Goal: Task Accomplishment & Management: Use online tool/utility

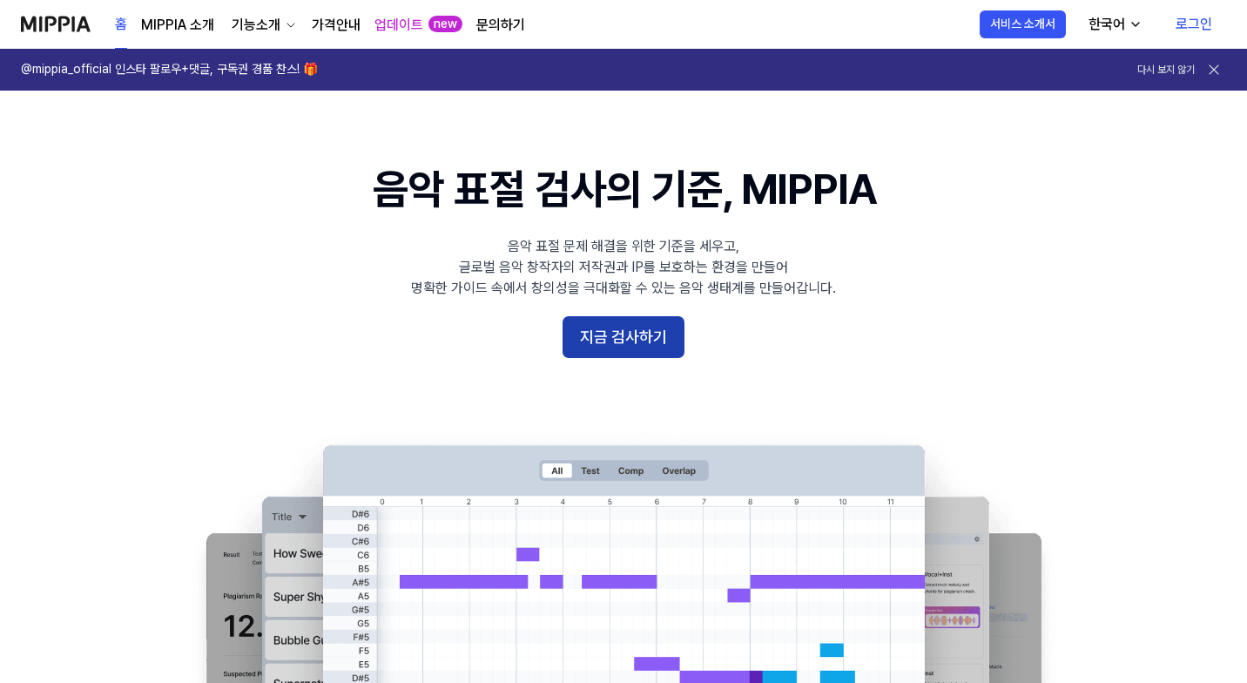
click at [608, 328] on button "지금 검사하기" at bounding box center [624, 337] width 122 height 42
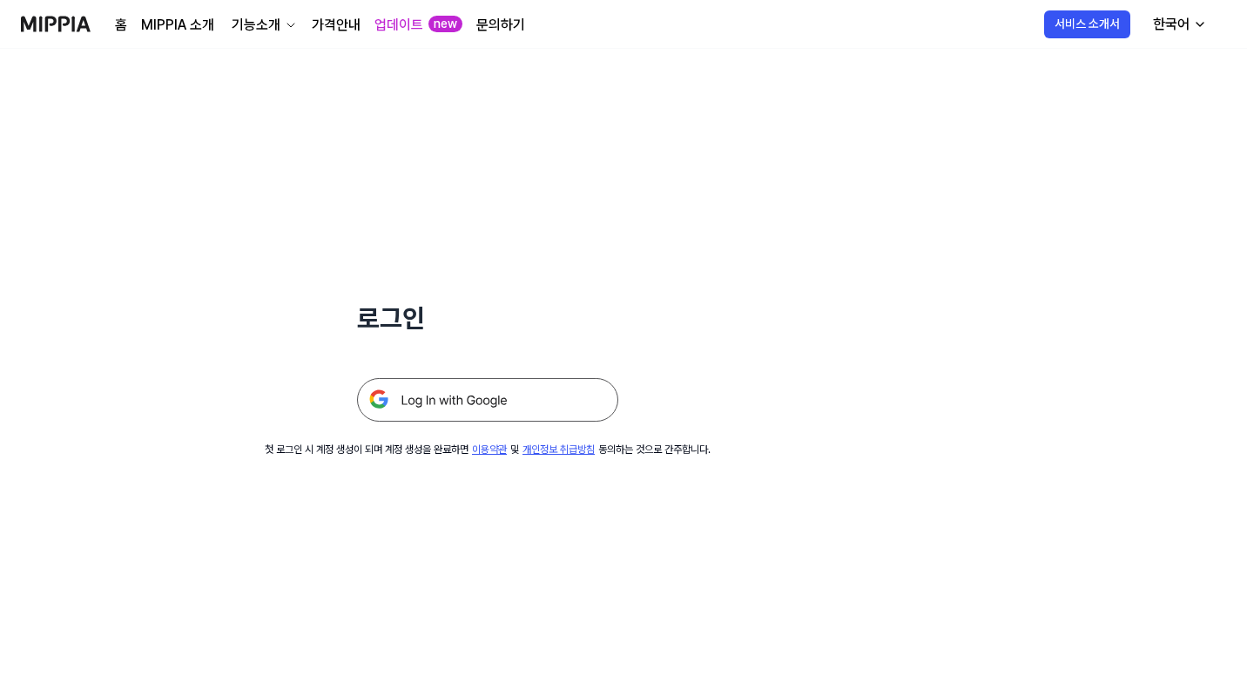
click at [476, 414] on img at bounding box center [487, 400] width 261 height 44
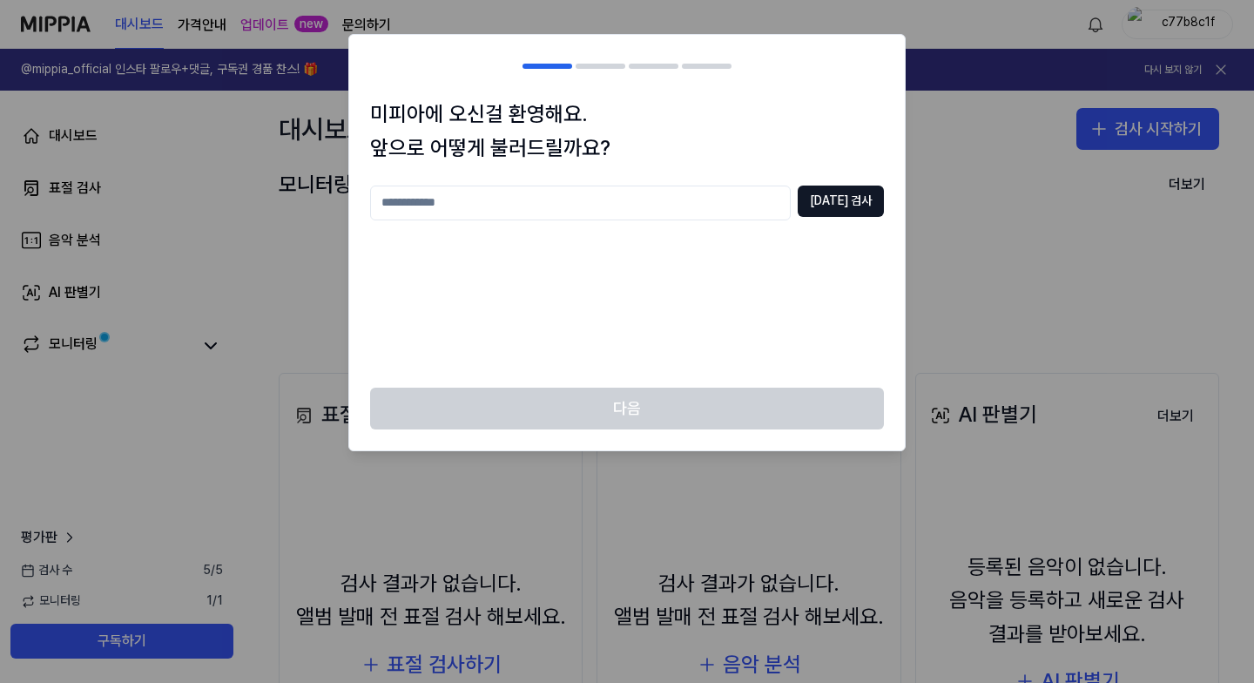
click at [433, 206] on input "text" at bounding box center [580, 202] width 421 height 35
type input "*"
type input "****"
click at [867, 199] on button "[DATE] 검사" at bounding box center [841, 200] width 86 height 31
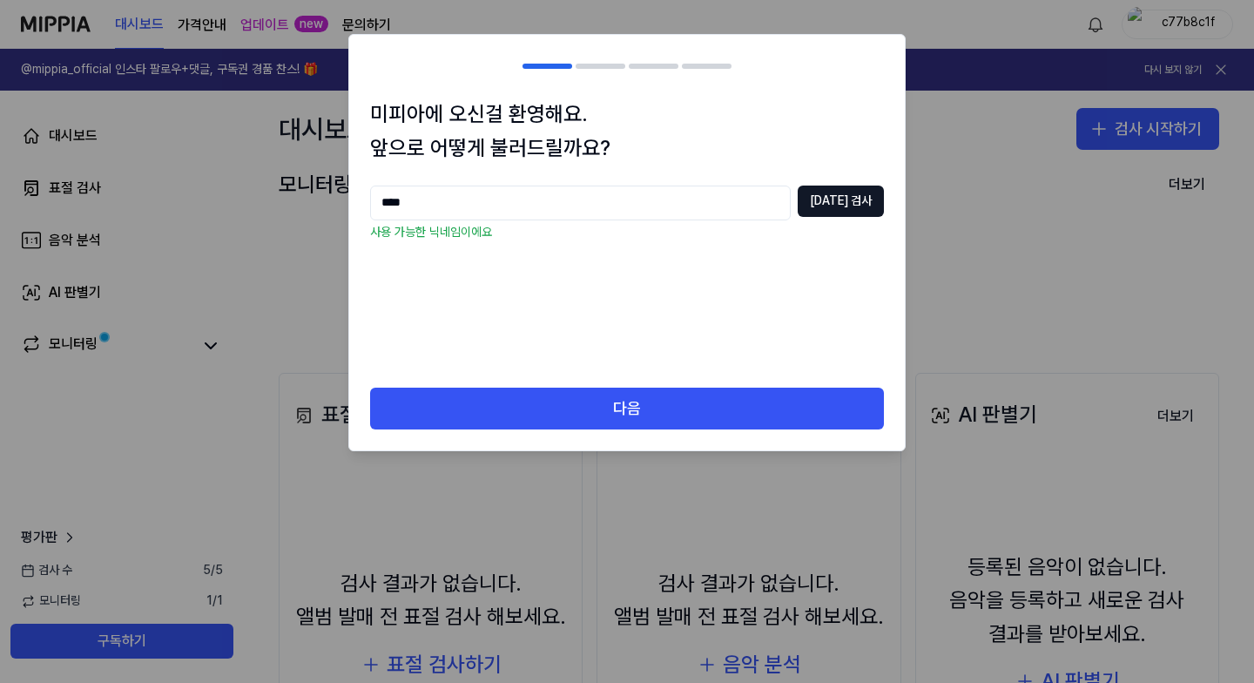
click at [700, 431] on div "다음" at bounding box center [627, 419] width 556 height 63
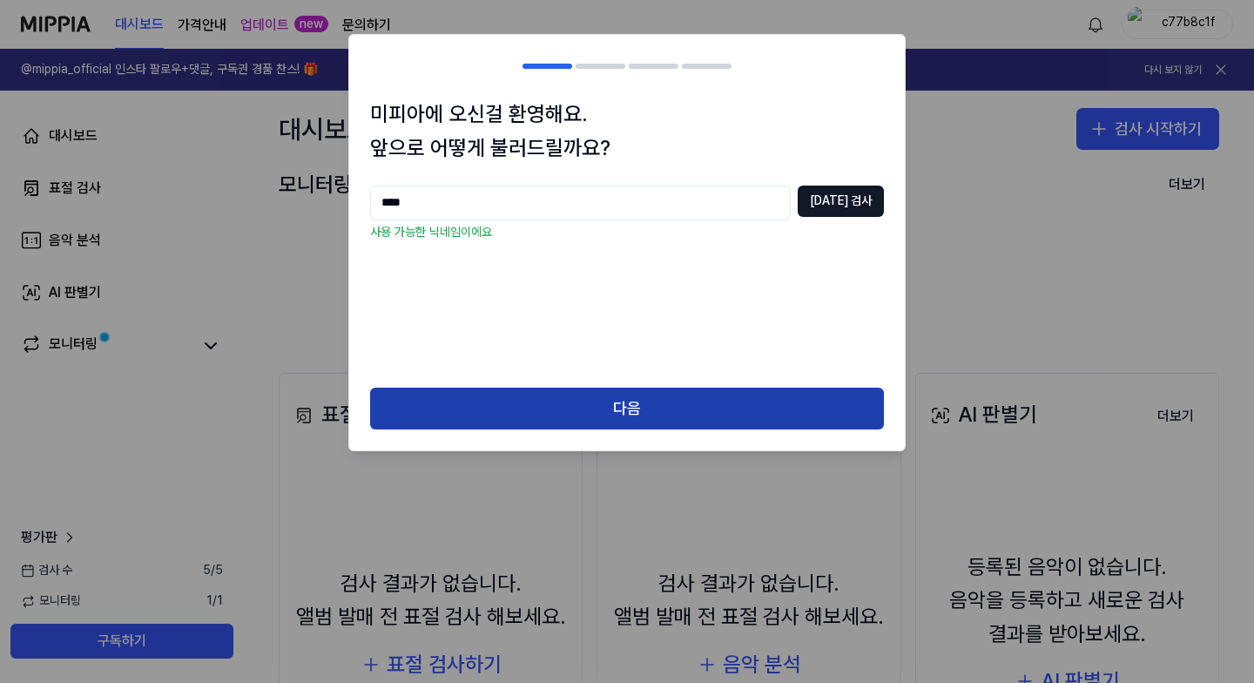
click at [684, 390] on button "다음" at bounding box center [627, 409] width 514 height 42
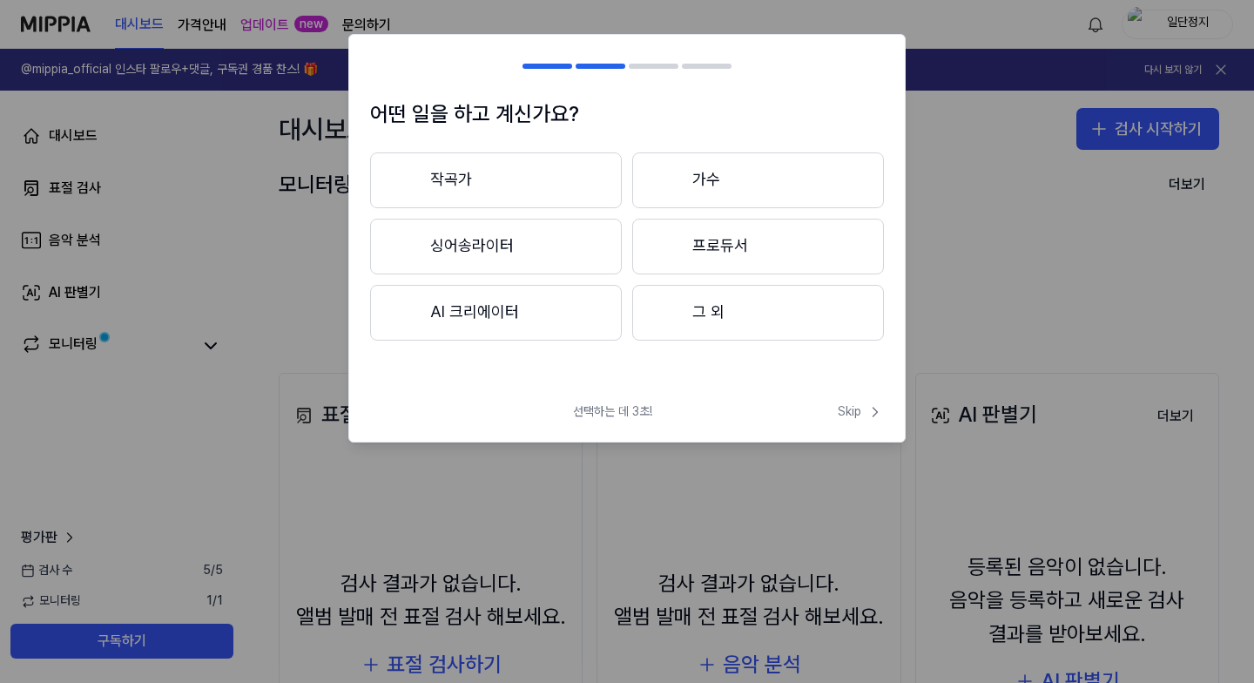
click at [610, 414] on span "선택하는 데 3초!" at bounding box center [612, 411] width 79 height 17
click at [704, 321] on button "그 외" at bounding box center [758, 313] width 252 height 56
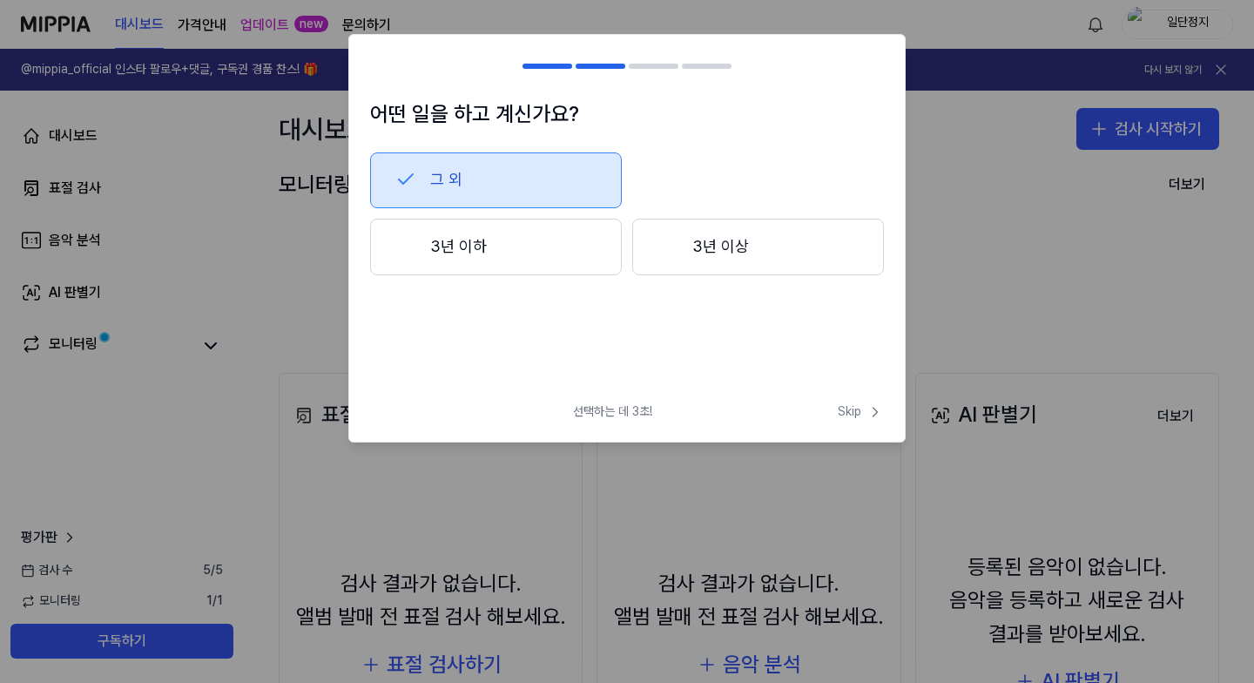
click at [679, 255] on button "3년 이상" at bounding box center [758, 247] width 252 height 57
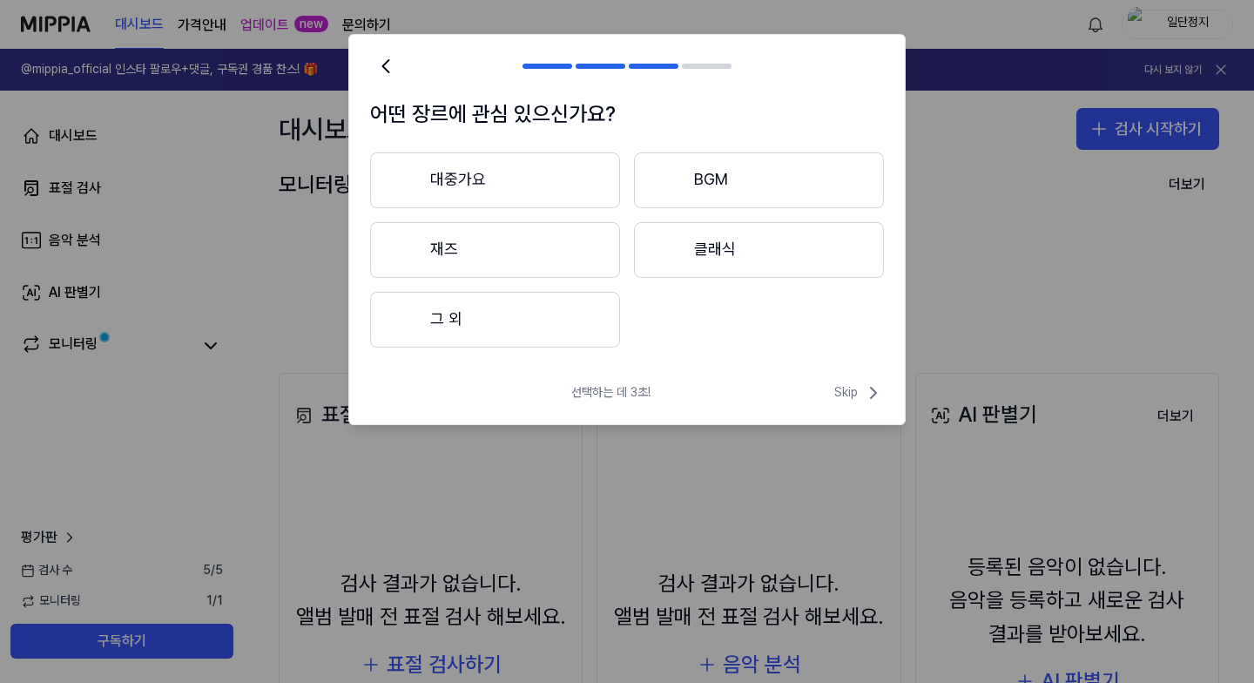
click at [465, 311] on button "그 외" at bounding box center [495, 320] width 250 height 56
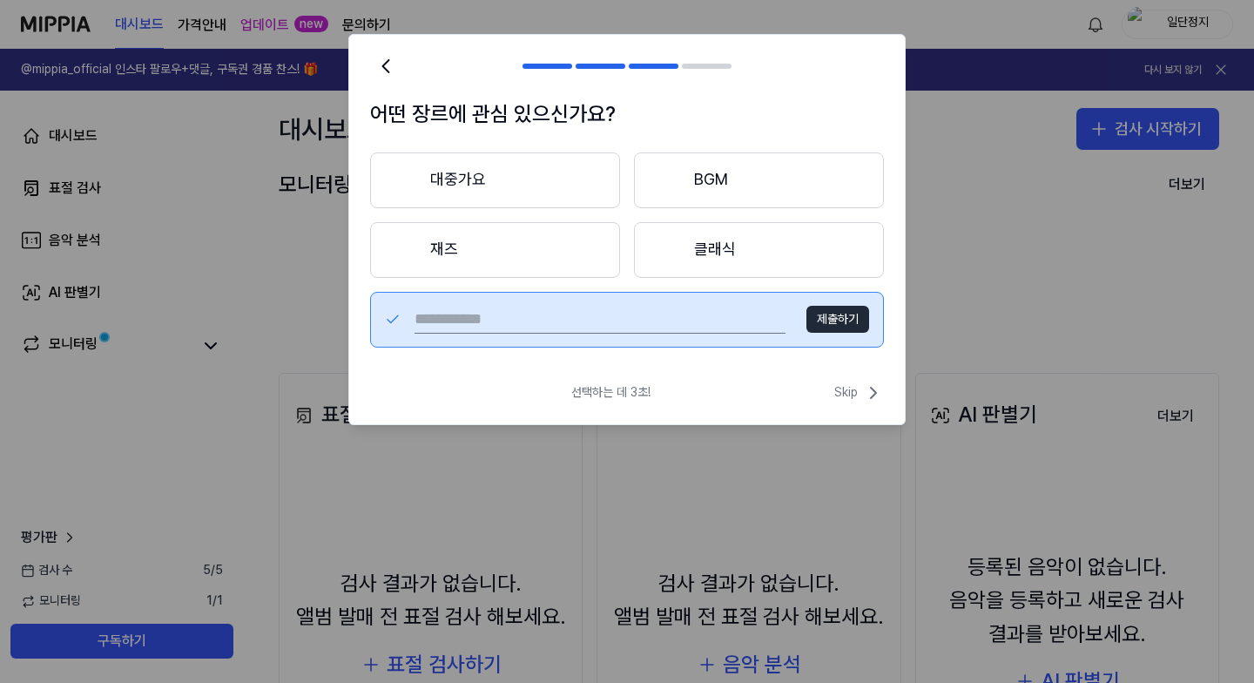
click at [707, 175] on button "BGM" at bounding box center [759, 180] width 250 height 56
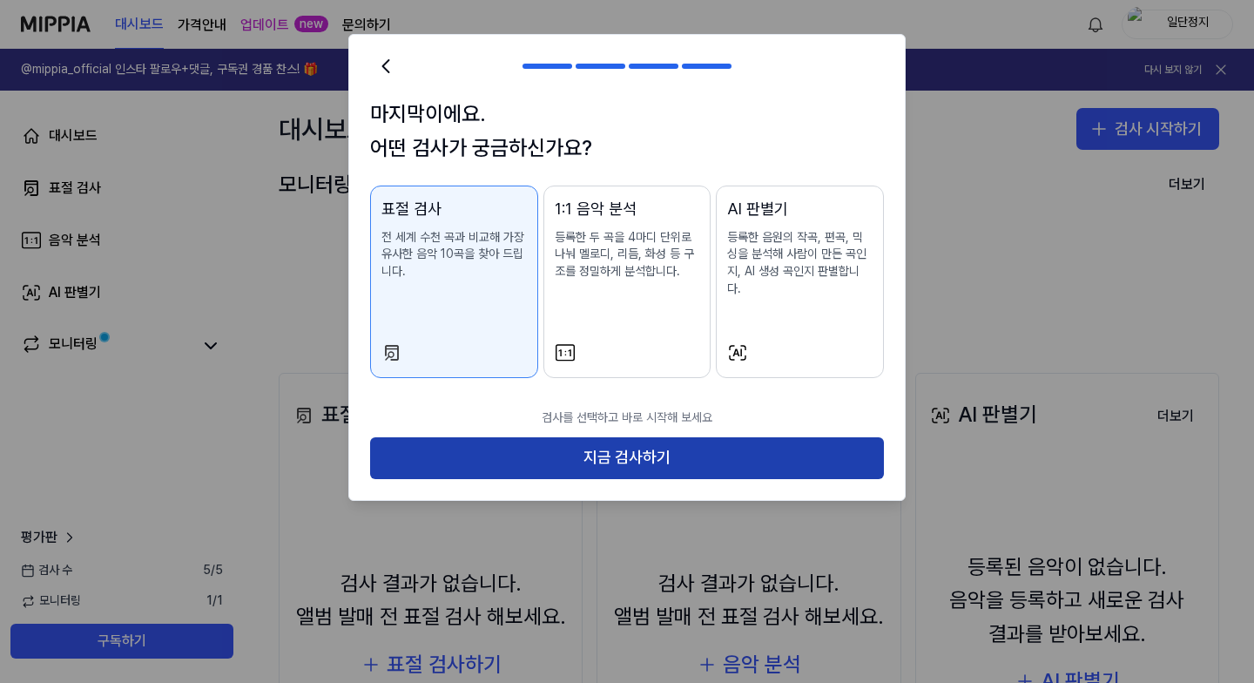
click at [644, 444] on button "지금 검사하기" at bounding box center [627, 458] width 514 height 42
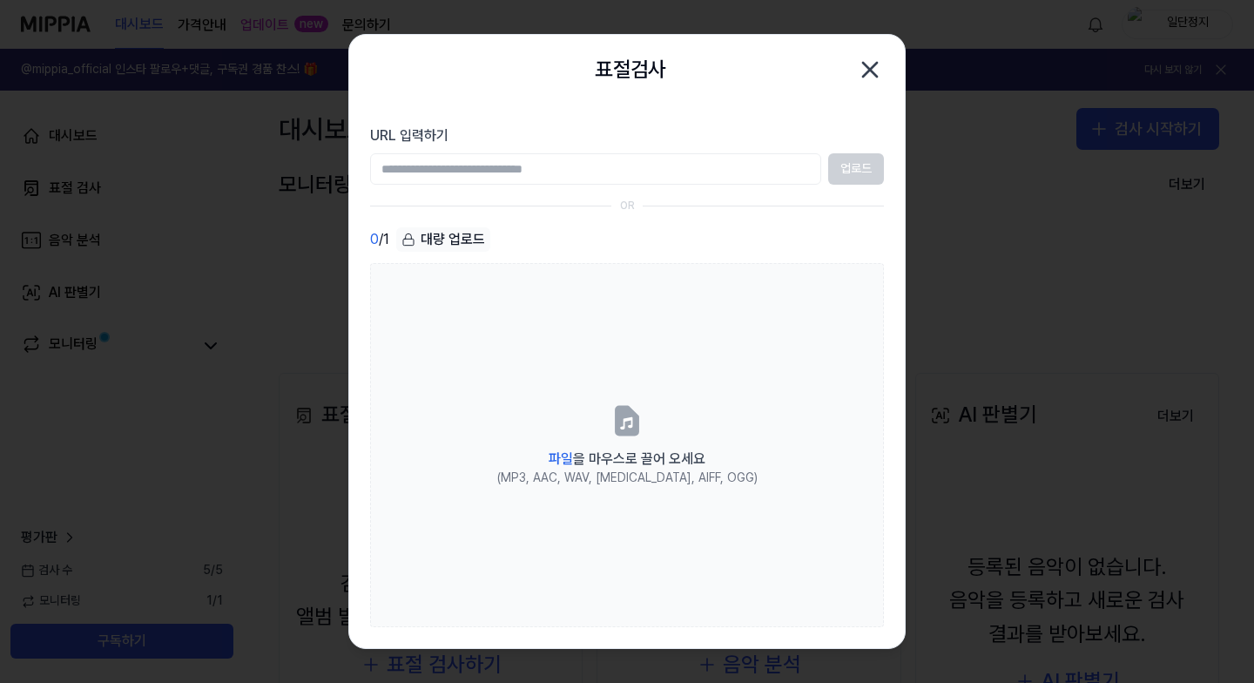
click at [528, 177] on input "URL 입력하기" at bounding box center [595, 168] width 451 height 31
click at [682, 162] on input "URL 입력하기" at bounding box center [595, 168] width 451 height 31
paste input "**********"
type input "**********"
click at [857, 171] on button "업로드" at bounding box center [856, 168] width 56 height 31
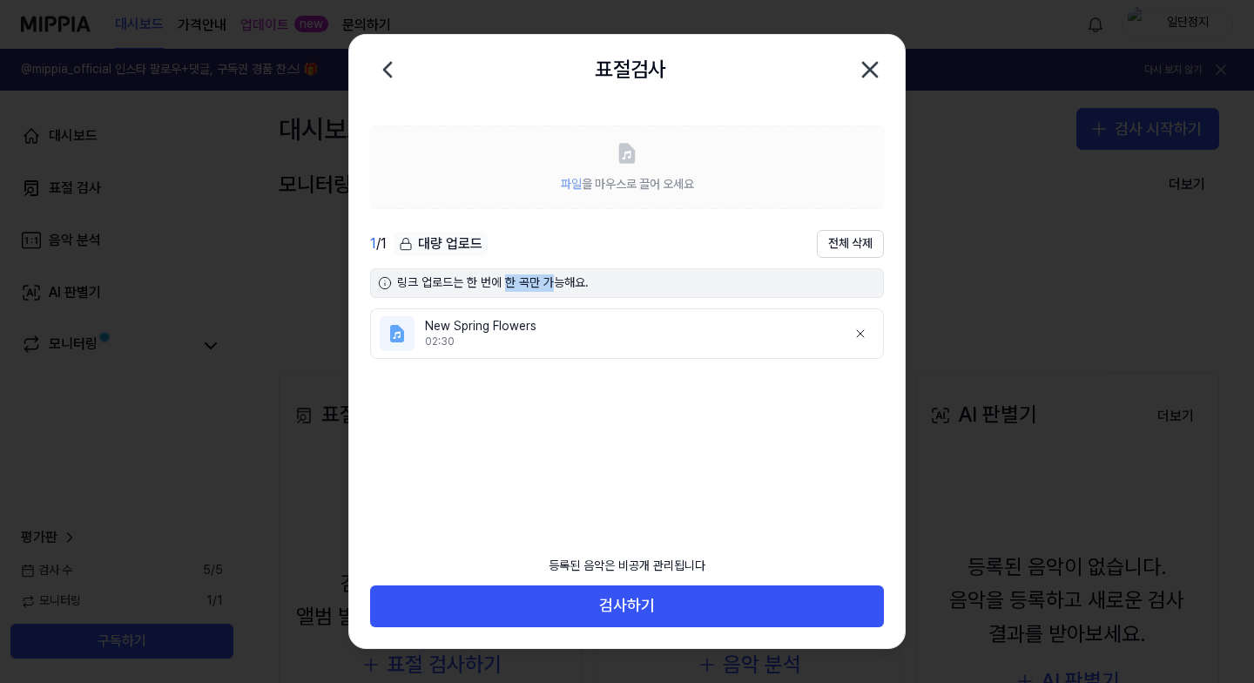
drag, startPoint x: 508, startPoint y: 280, endPoint x: 552, endPoint y: 287, distance: 45.0
click at [552, 287] on div "링크 업로드는 한 번에 한 곡만 가능해요." at bounding box center [627, 283] width 514 height 30
click at [562, 286] on div "링크 업로드는 한 번에 한 곡만 가능해요." at bounding box center [627, 283] width 514 height 30
drag, startPoint x: 444, startPoint y: 283, endPoint x: 549, endPoint y: 293, distance: 105.9
click at [549, 293] on div "링크 업로드는 한 번에 한 곡만 가능해요." at bounding box center [627, 283] width 514 height 30
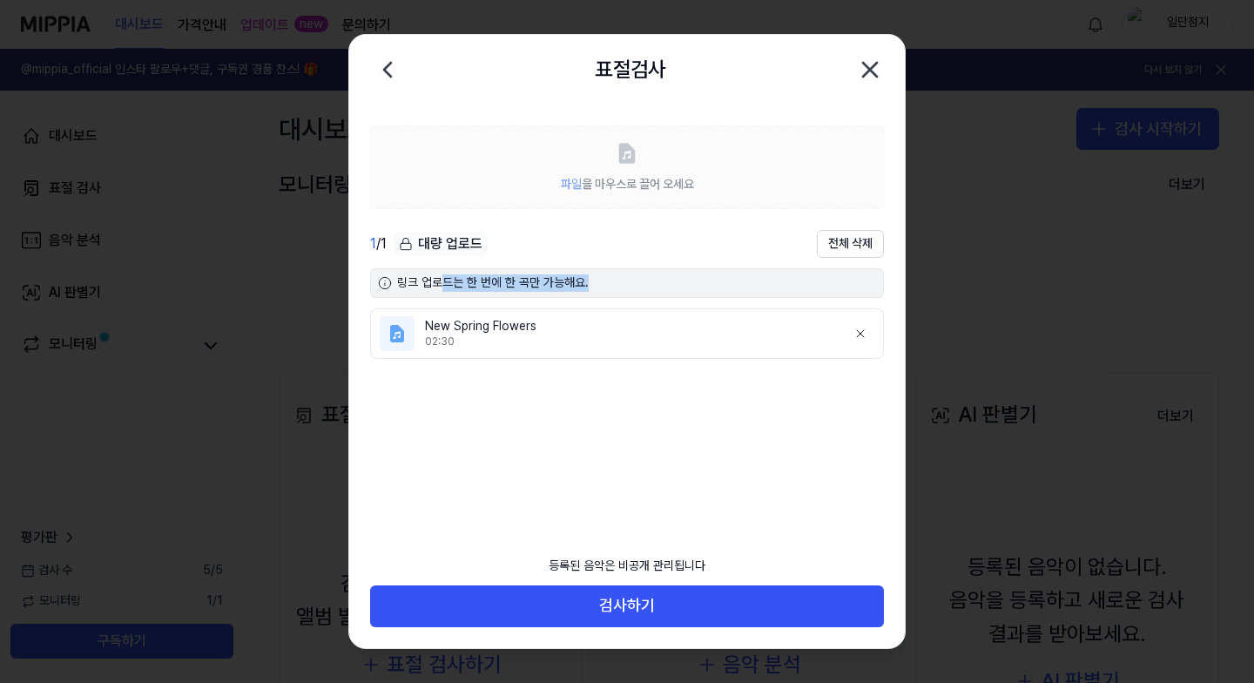
click at [533, 285] on div "링크 업로드는 한 번에 한 곡만 가능해요." at bounding box center [627, 283] width 514 height 30
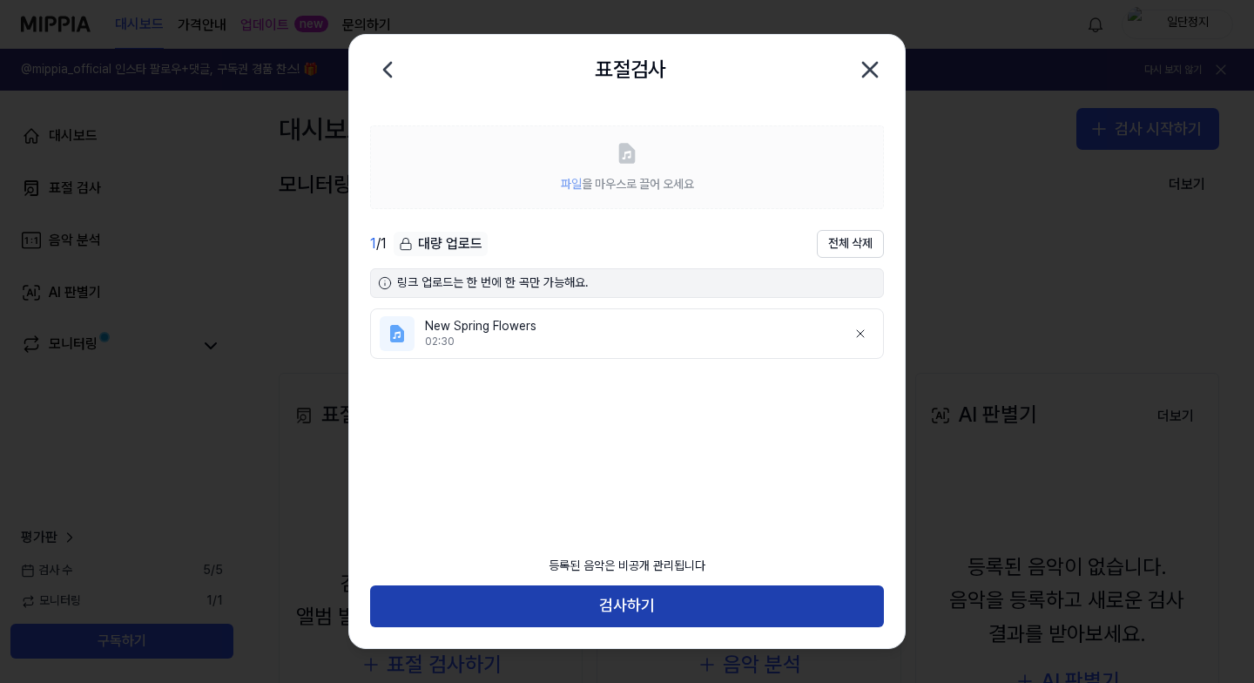
click at [622, 601] on button "검사하기" at bounding box center [627, 606] width 514 height 42
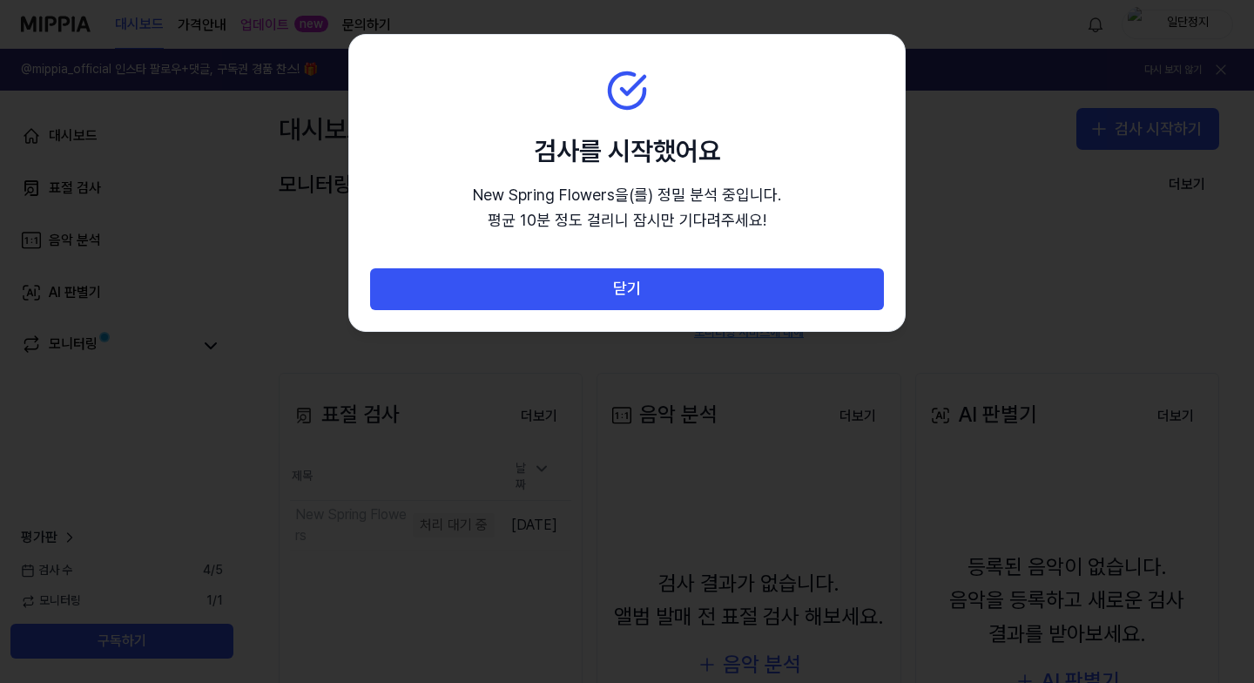
drag, startPoint x: 577, startPoint y: 191, endPoint x: 739, endPoint y: 202, distance: 162.4
click at [739, 202] on p "New Spring Flowers 을(를) 정밀 분석 중입니다. 평균 10분 정도 걸리니 잠시만 기다려주세요!" at bounding box center [627, 208] width 308 height 51
click at [684, 207] on p "New Spring Flowers 을(를) 정밀 분석 중입니다. 평균 10분 정도 걸리니 잠시만 기다려주세요!" at bounding box center [627, 208] width 308 height 51
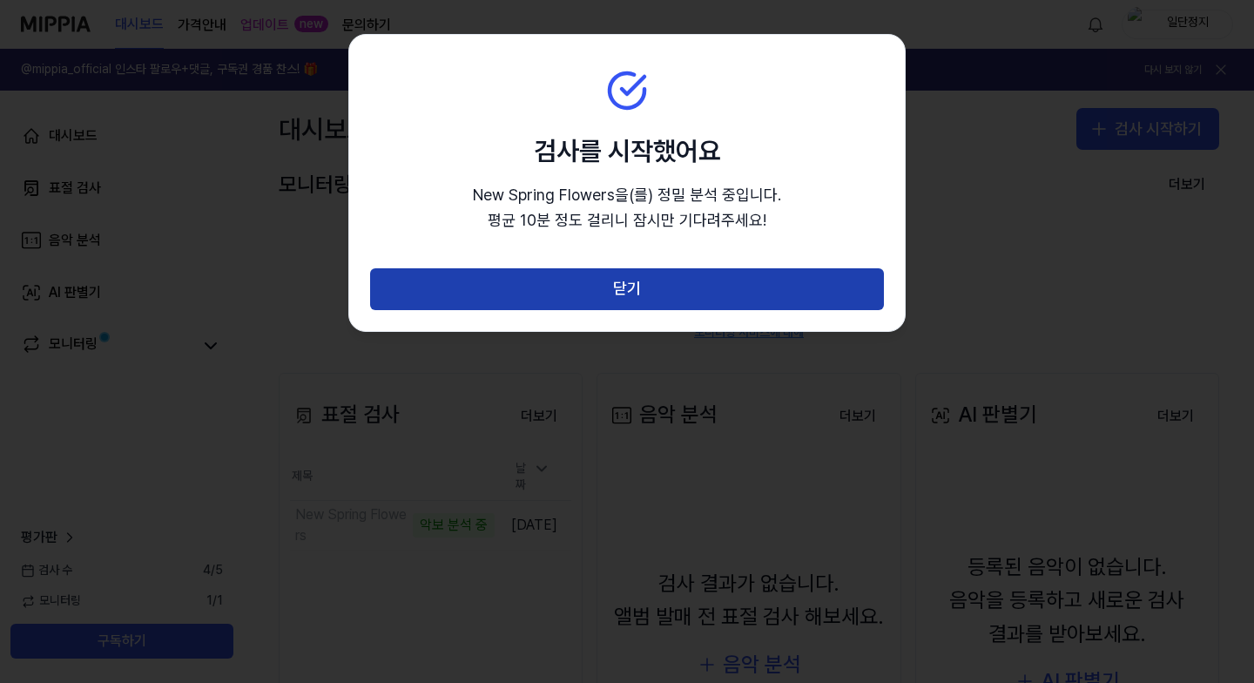
click at [626, 286] on button "닫기" at bounding box center [627, 289] width 514 height 42
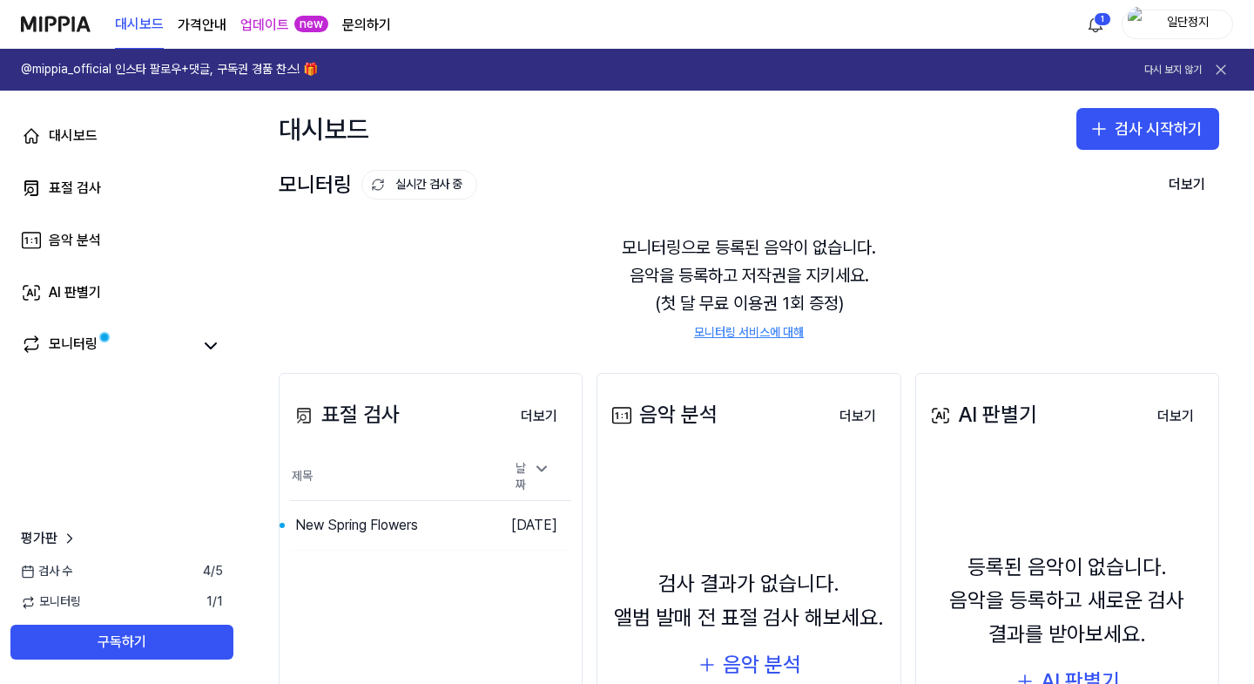
click at [637, 243] on div "모니터링으로 등록된 음악이 없습니다. 음악을 등록하고 저작권을 지키세요. (첫 달 무료 이용권 1회 증정) 모니터링 서비스에 대해" at bounding box center [749, 287] width 940 height 150
click at [624, 252] on div "모니터링으로 등록된 음악이 없습니다. 음악을 등록하고 저작권을 지키세요. (첫 달 무료 이용권 1회 증정) 모니터링 서비스에 대해" at bounding box center [749, 287] width 940 height 150
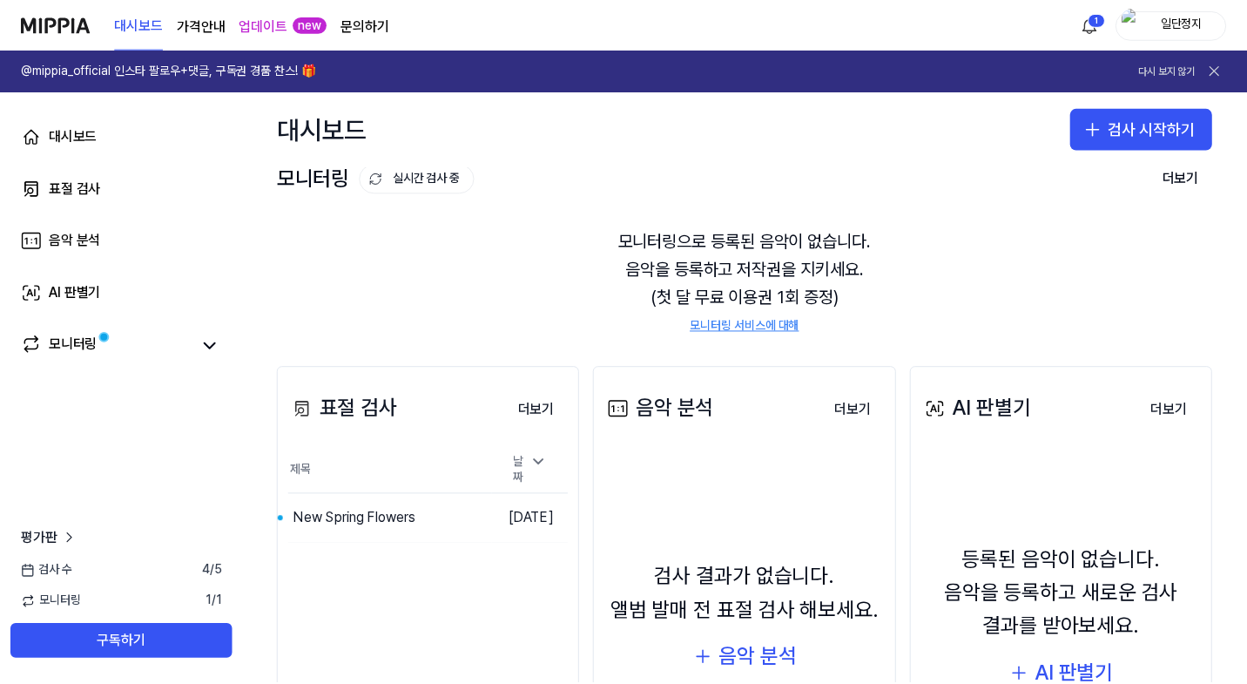
scroll to position [10, 0]
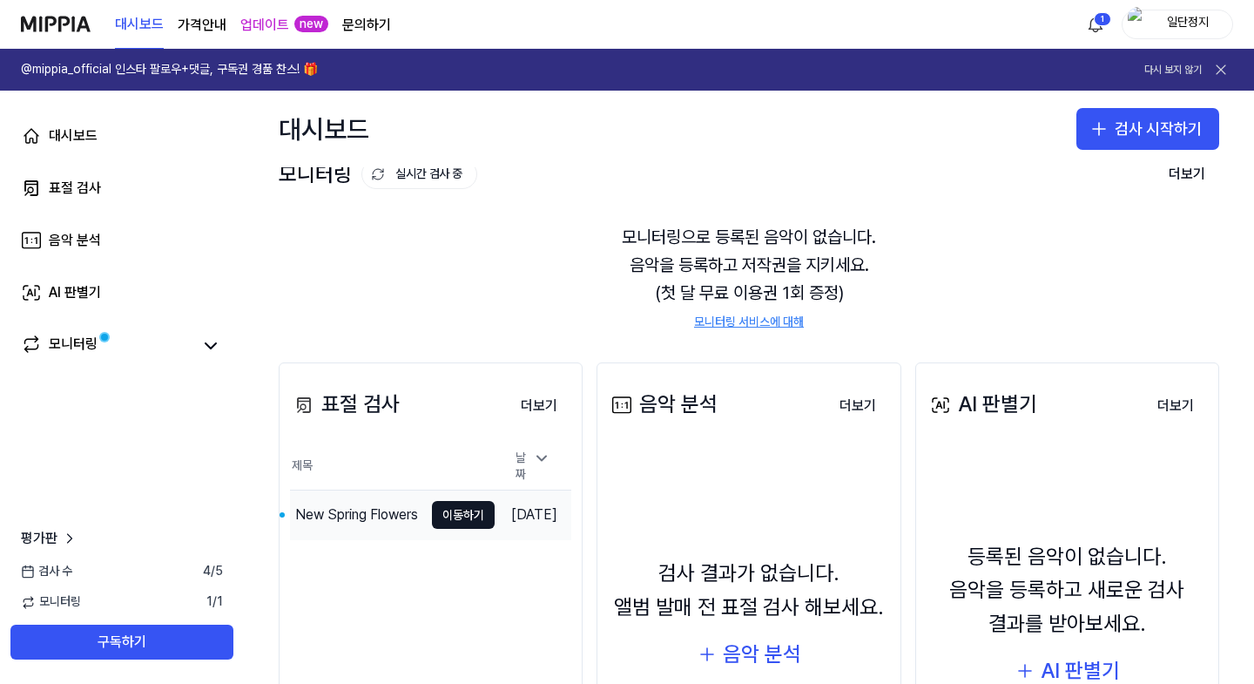
click at [373, 514] on div "New Spring Flowers" at bounding box center [356, 514] width 123 height 21
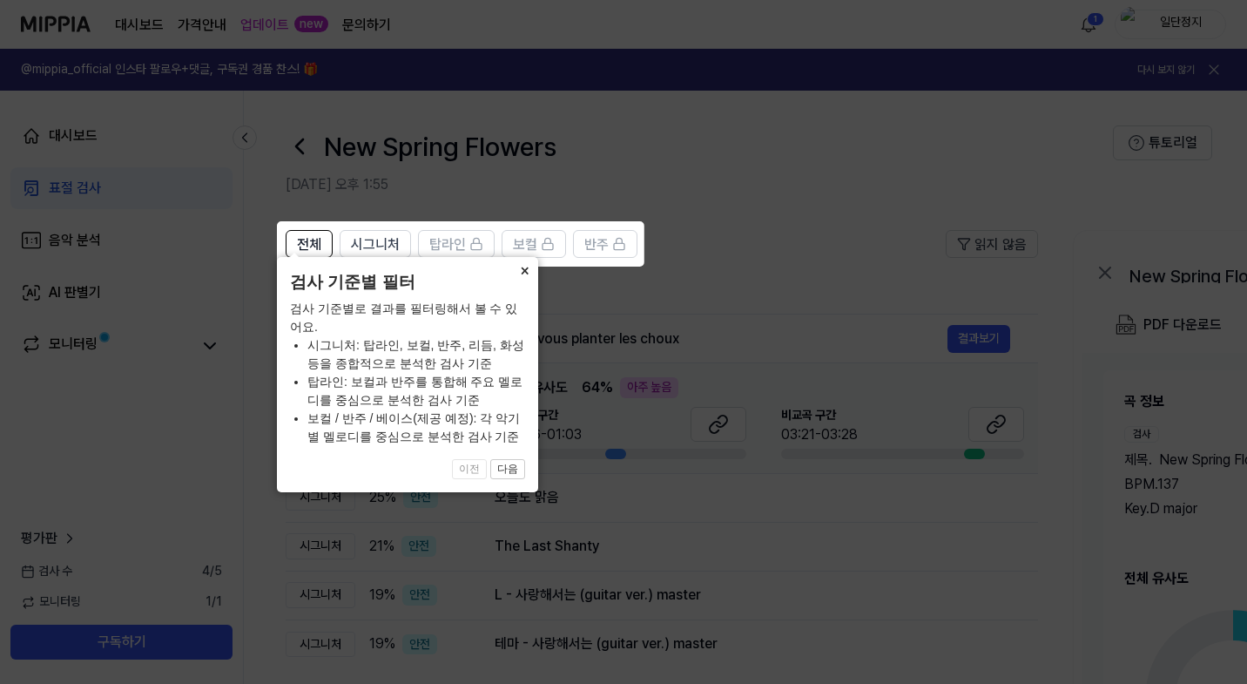
click at [523, 281] on button "×" at bounding box center [524, 269] width 28 height 24
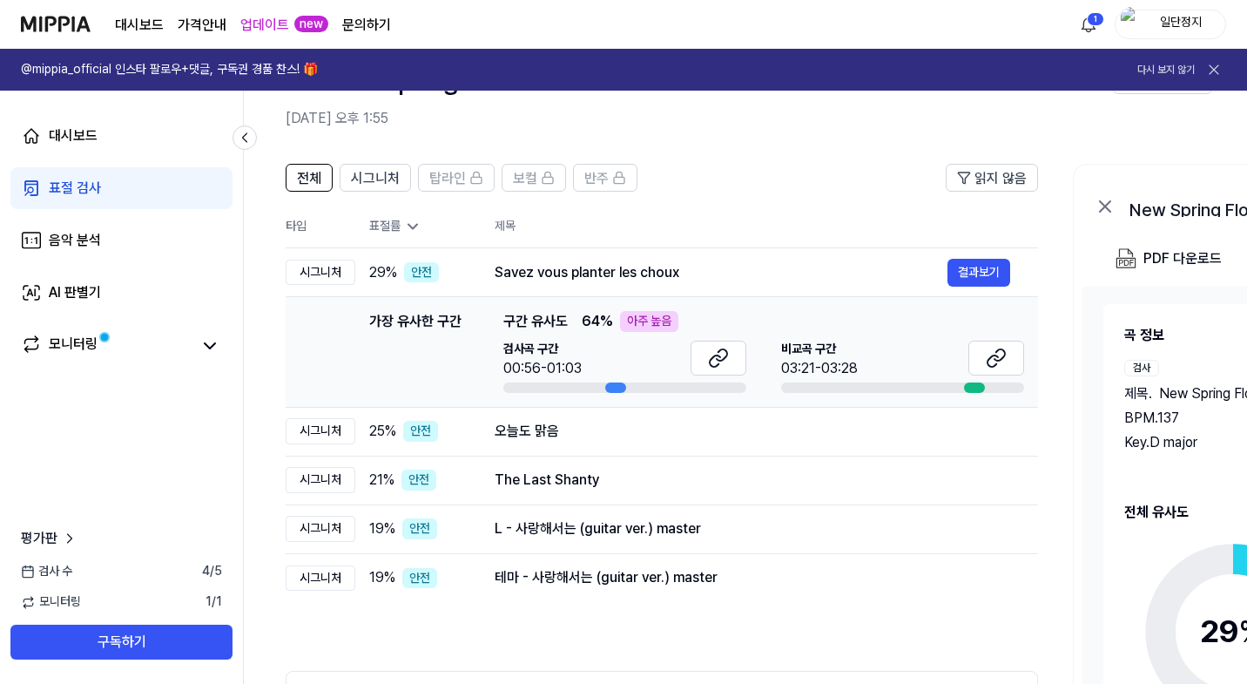
scroll to position [71, 0]
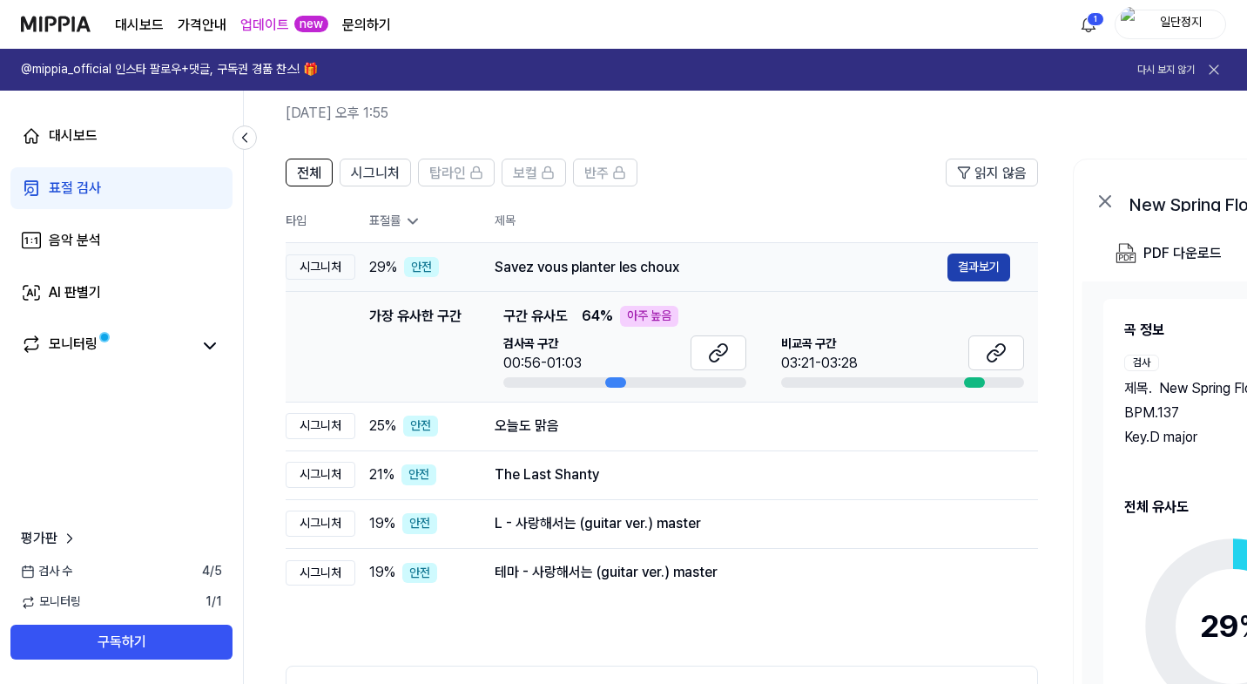
click at [988, 260] on button "결과보기" at bounding box center [978, 267] width 63 height 28
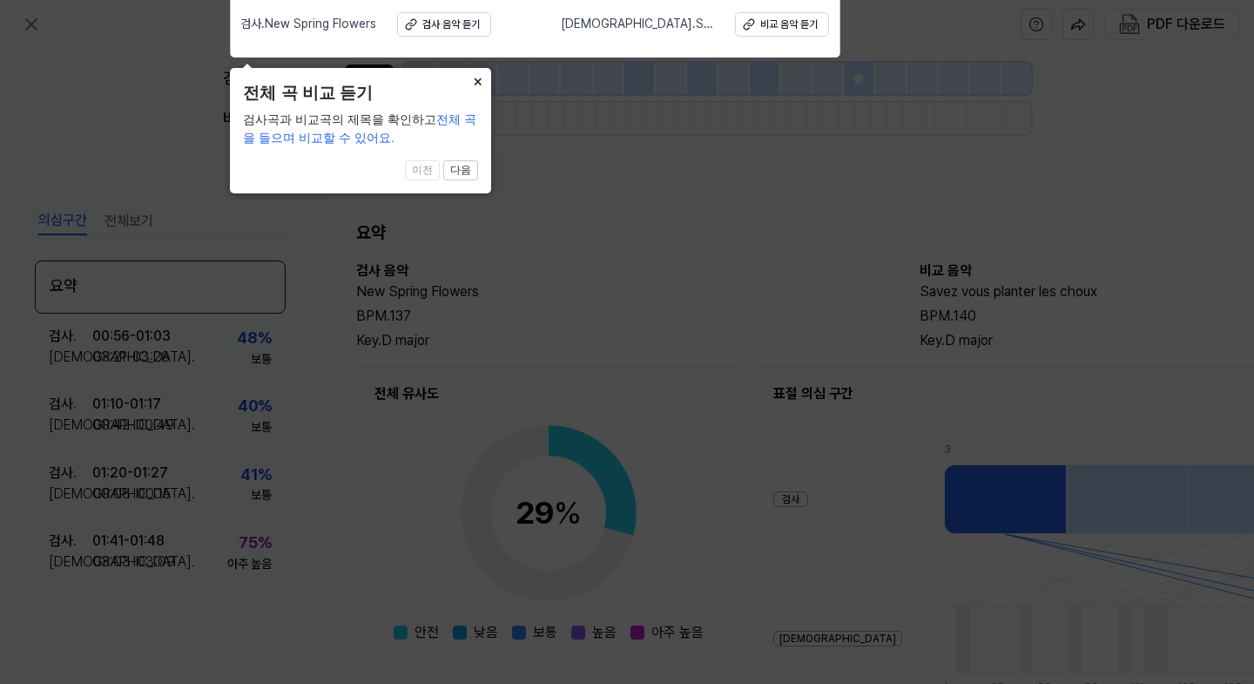
click at [481, 81] on button "×" at bounding box center [477, 80] width 28 height 24
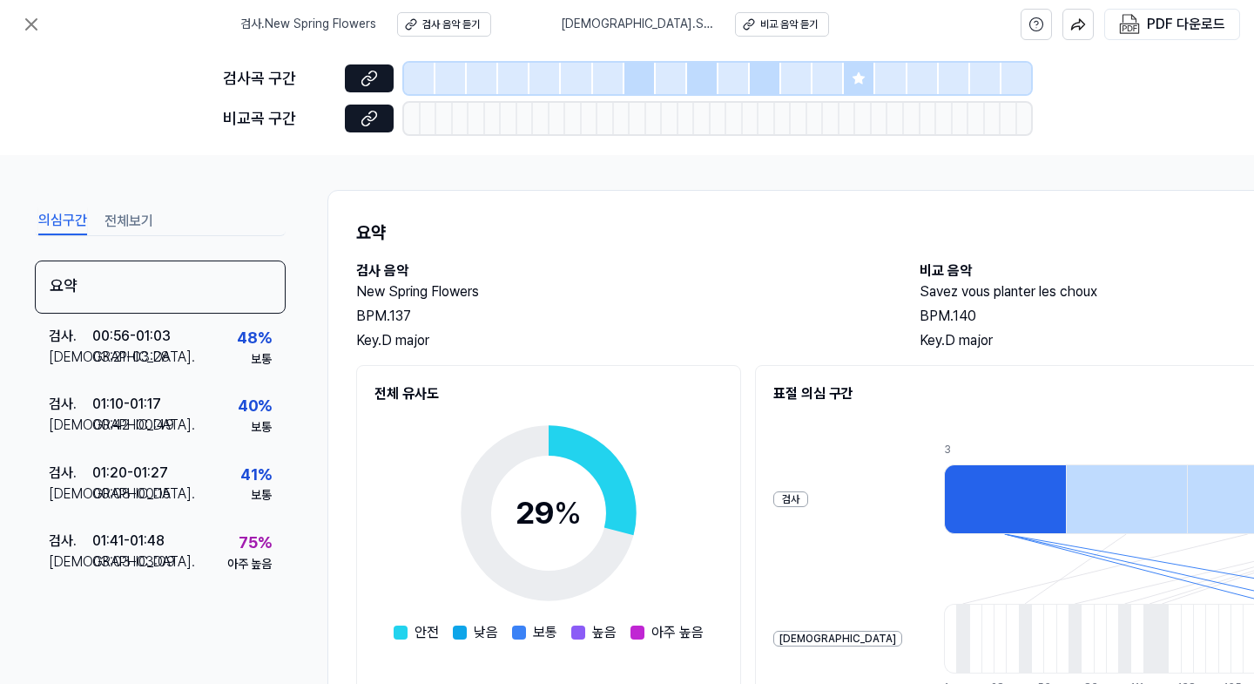
click at [944, 528] on div at bounding box center [1005, 499] width 122 height 70
click at [417, 73] on div at bounding box center [419, 78] width 31 height 31
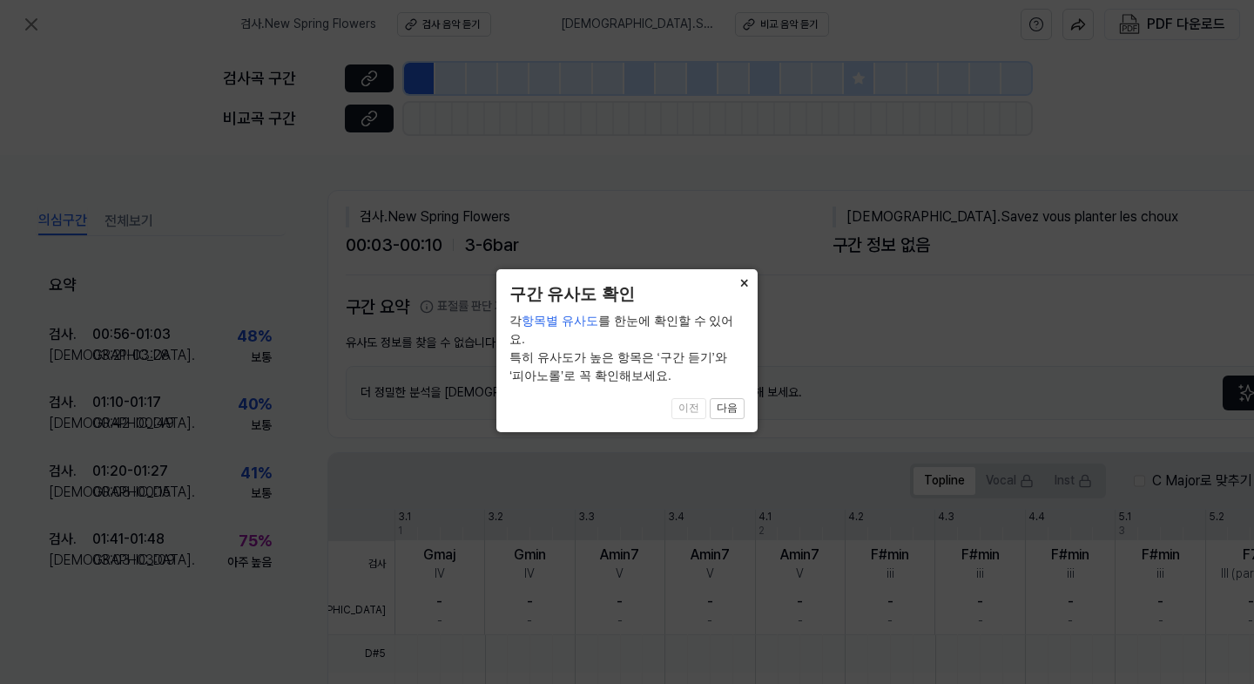
click at [742, 282] on button "×" at bounding box center [744, 281] width 28 height 24
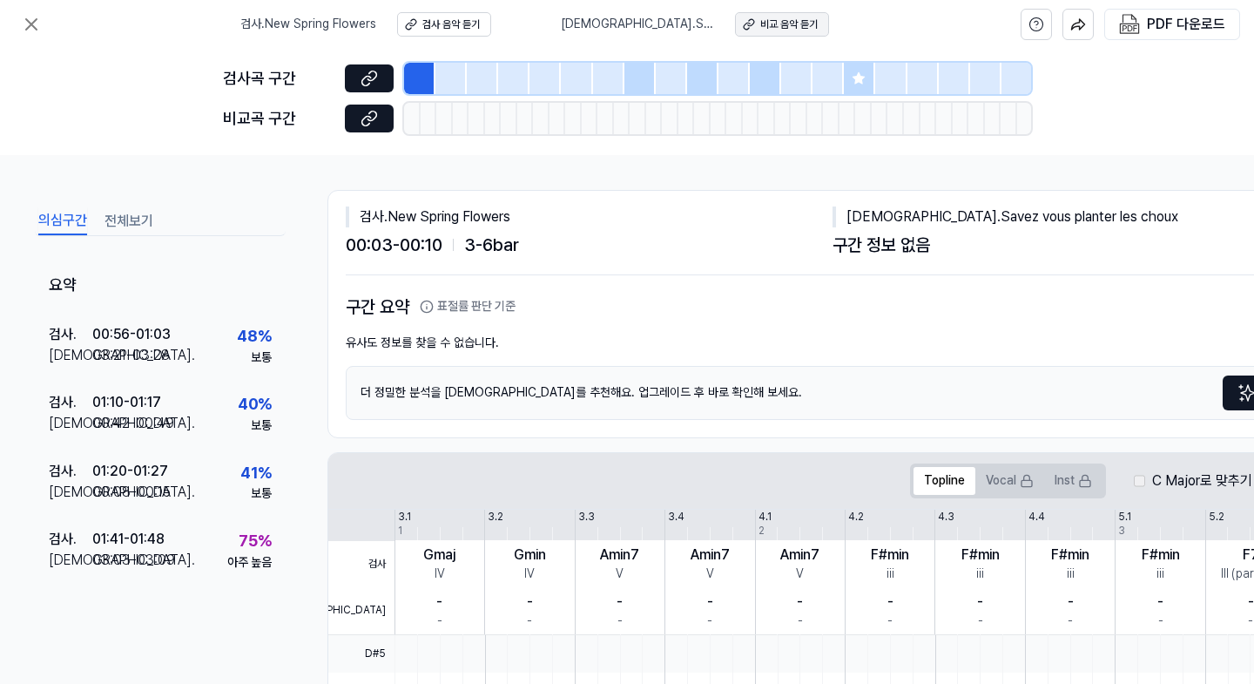
click at [789, 21] on div "비교 음악 듣기" at bounding box center [788, 24] width 57 height 15
click at [37, 14] on icon at bounding box center [31, 24] width 21 height 21
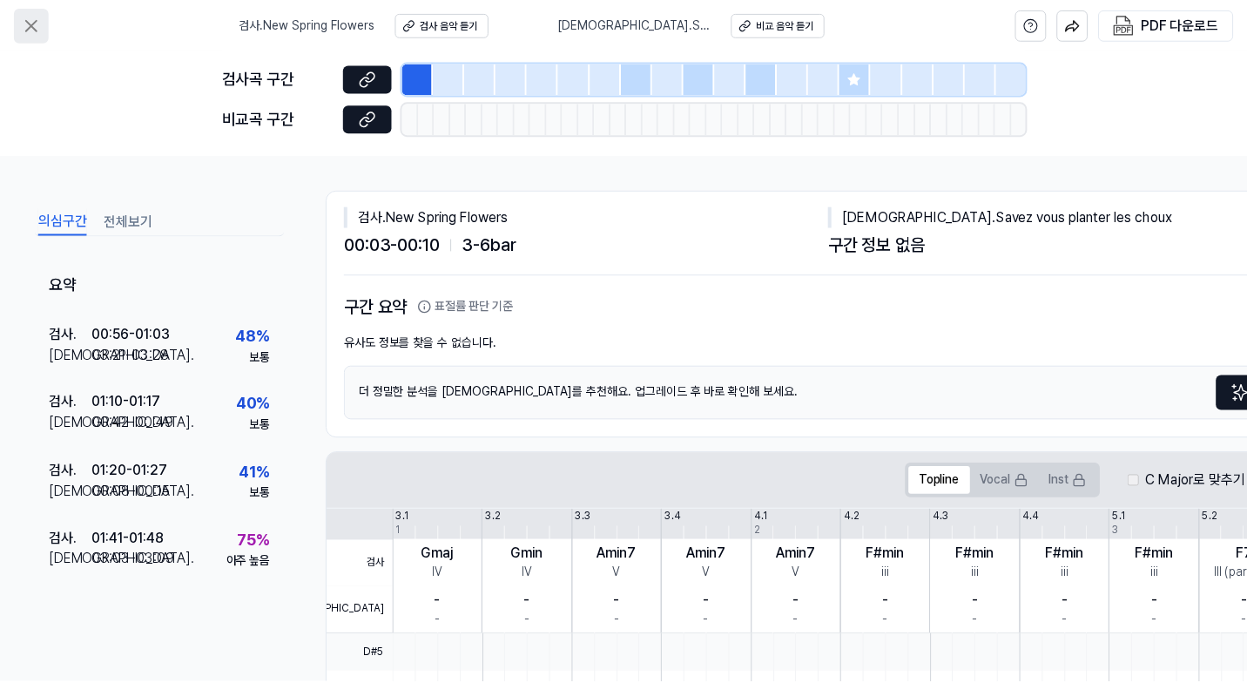
scroll to position [71, 0]
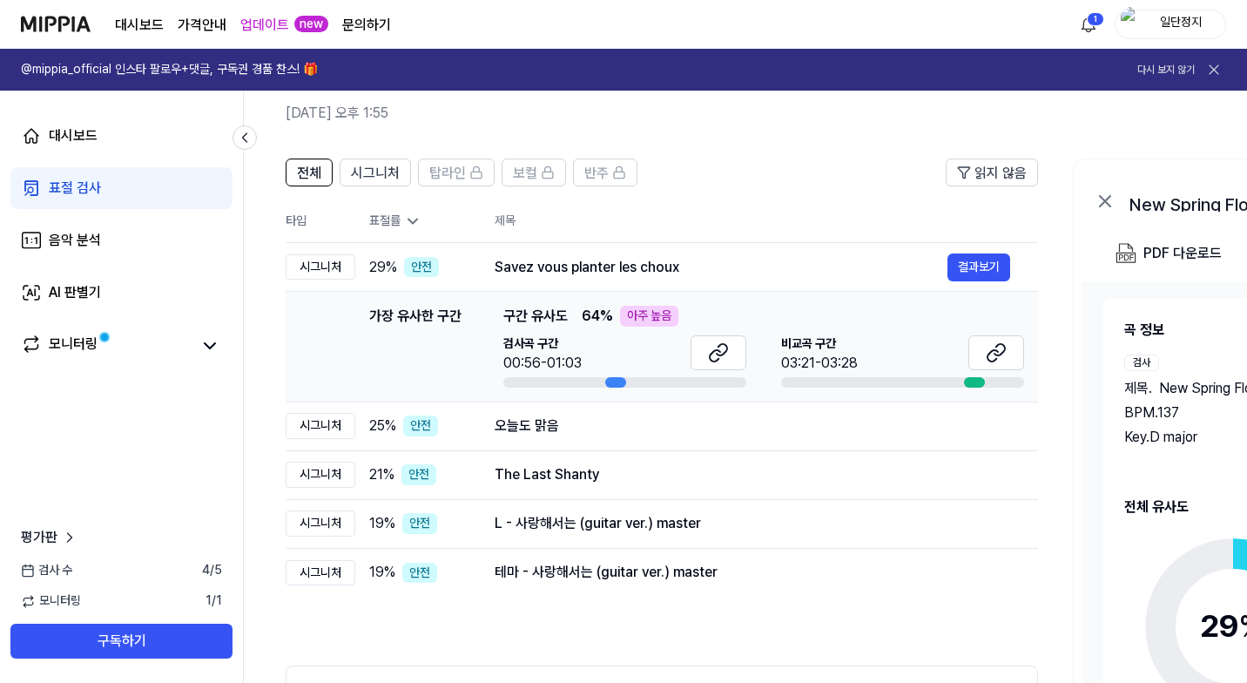
click at [1198, 20] on div "일단정지" at bounding box center [1181, 23] width 68 height 19
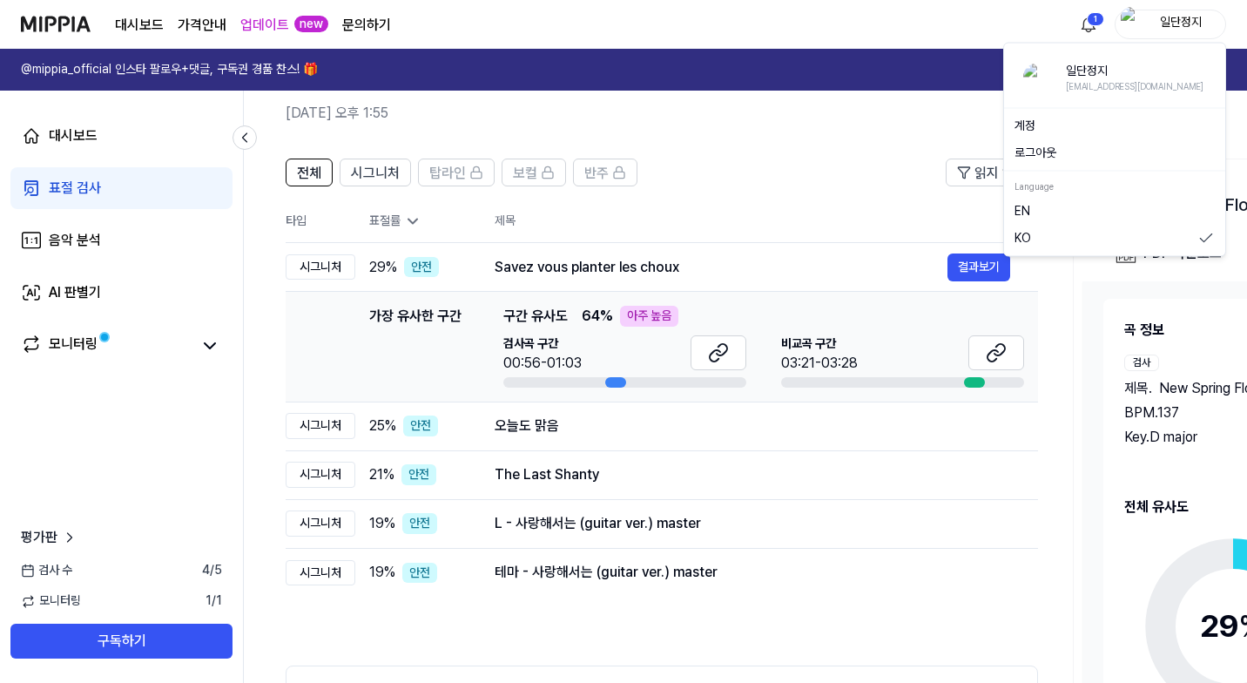
click at [1028, 119] on link "계정" at bounding box center [1115, 125] width 200 height 17
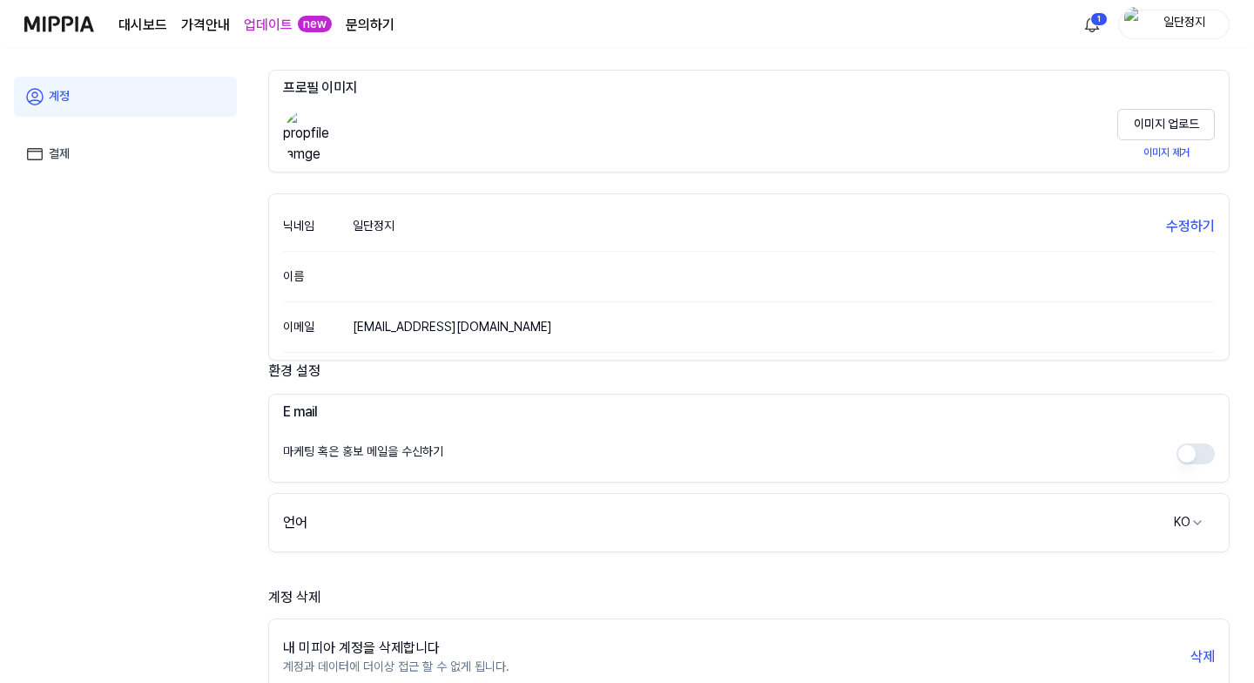
scroll to position [269, 0]
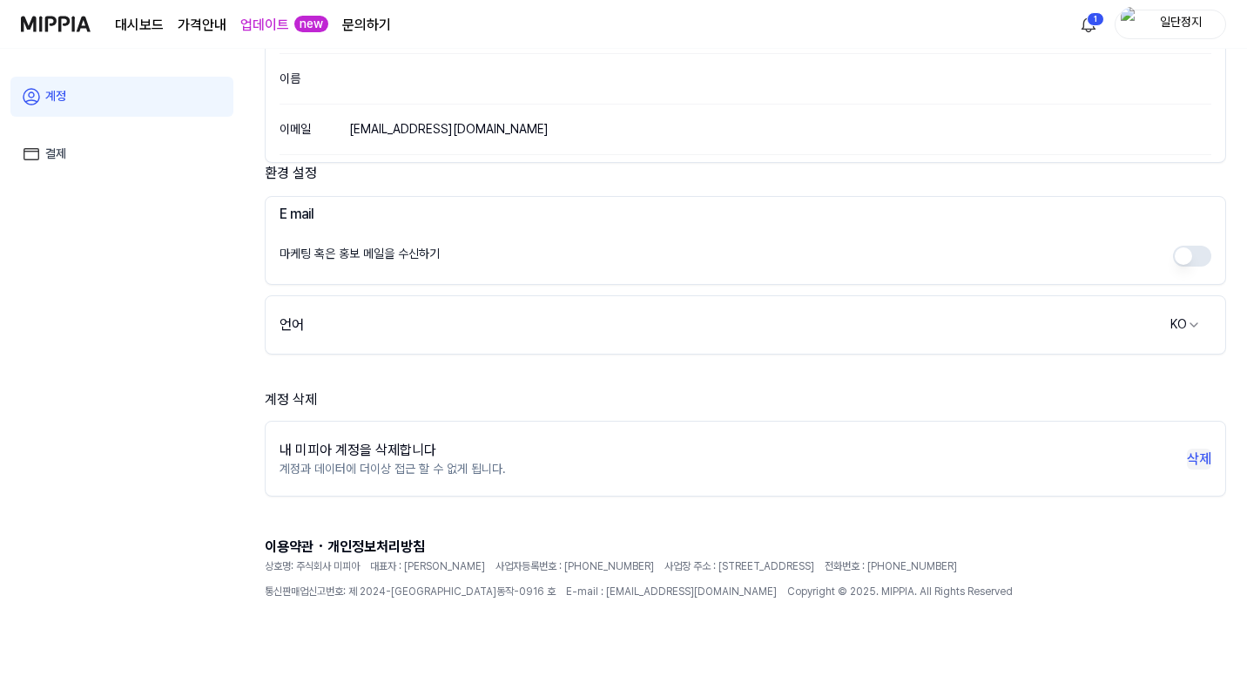
click at [1202, 454] on button "삭제" at bounding box center [1199, 458] width 24 height 21
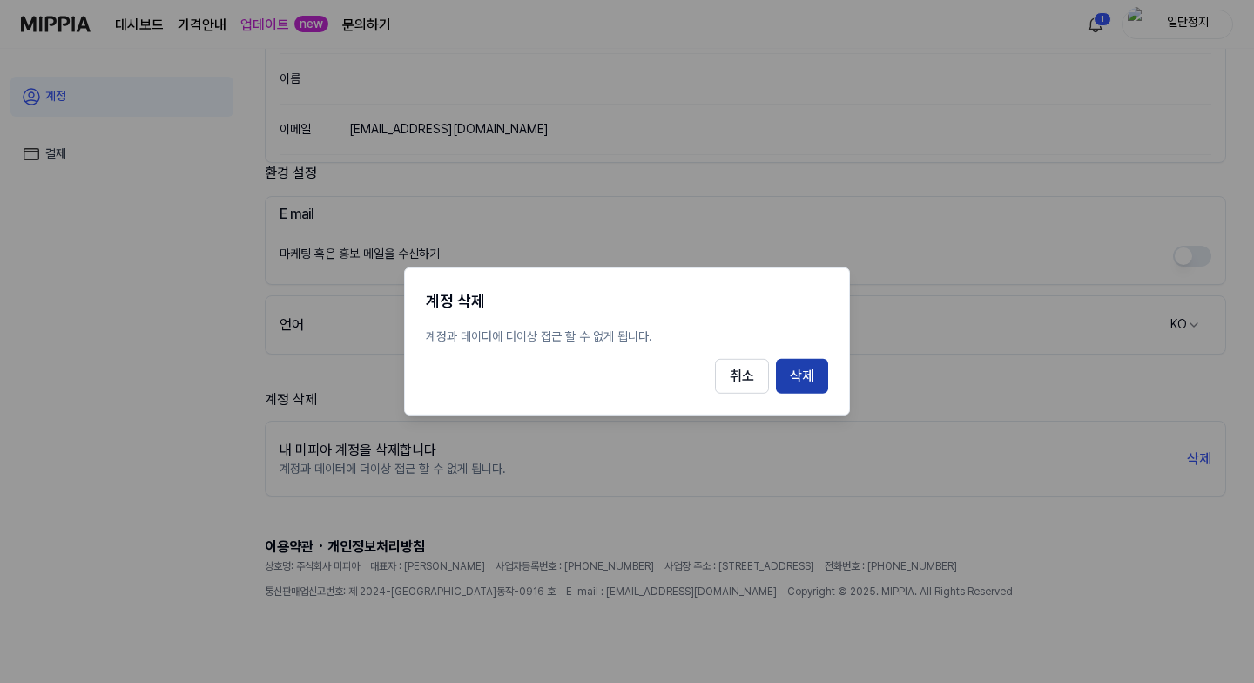
click at [800, 373] on button "삭제" at bounding box center [802, 376] width 52 height 35
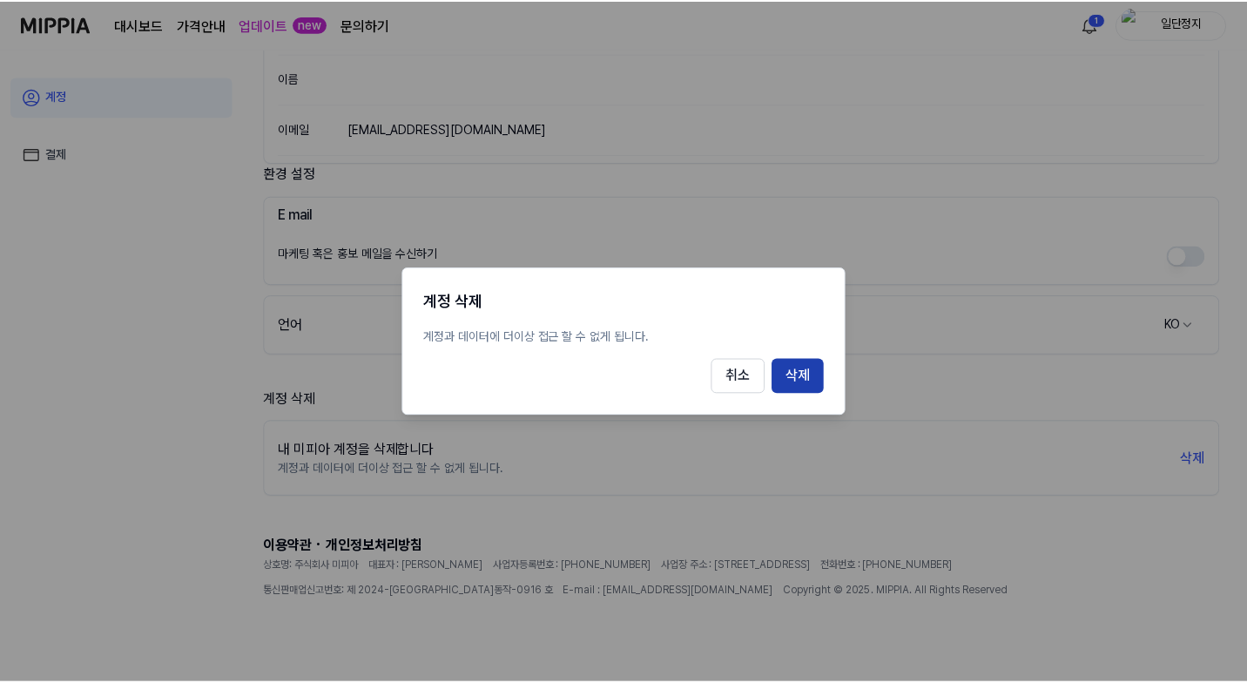
scroll to position [182, 0]
